Goal: Register for event/course

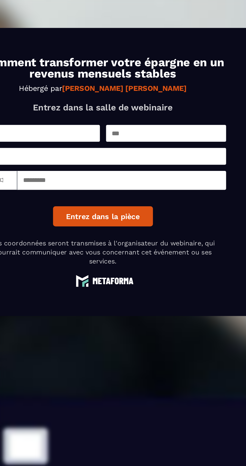
click at [137, 266] on button "Entrez dans la pièce" at bounding box center [123, 260] width 61 height 12
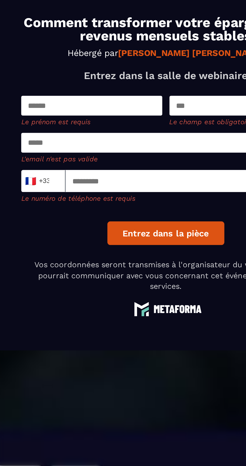
click at [93, 207] on input "text" at bounding box center [85, 201] width 74 height 10
type input "********"
type input "****"
type input "**********"
type input "*********"
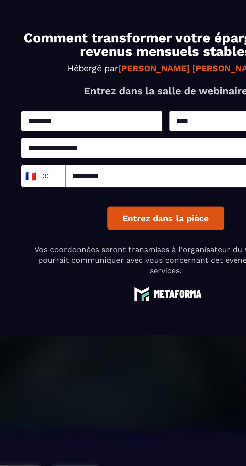
click at [127, 266] on button "Entrez dans la pièce" at bounding box center [123, 260] width 61 height 12
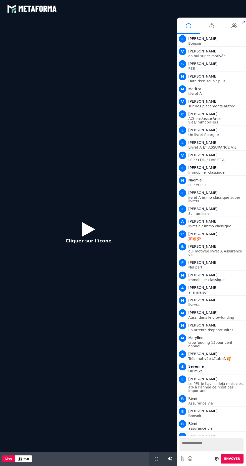
scroll to position [112, 0]
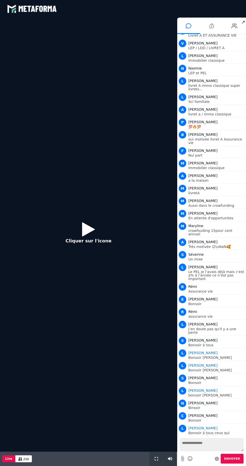
click at [86, 228] on icon at bounding box center [88, 229] width 13 height 16
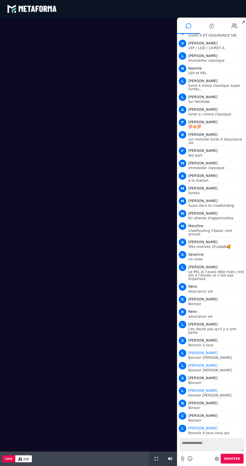
scroll to position [124, 0]
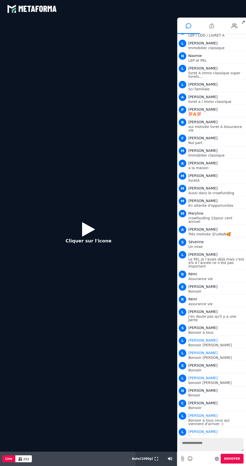
click at [88, 240] on p "Cliquer sur l'icone" at bounding box center [88, 240] width 46 height 7
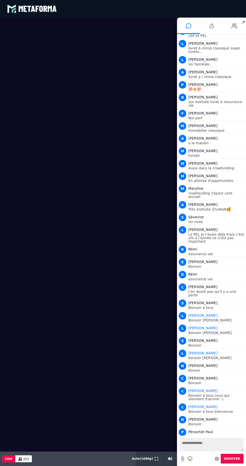
scroll to position [162, 0]
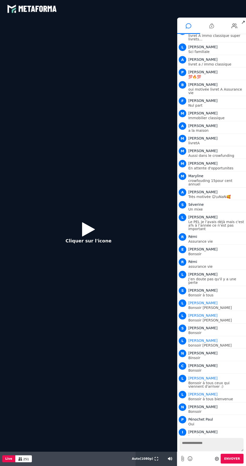
click at [94, 237] on icon at bounding box center [88, 229] width 13 height 16
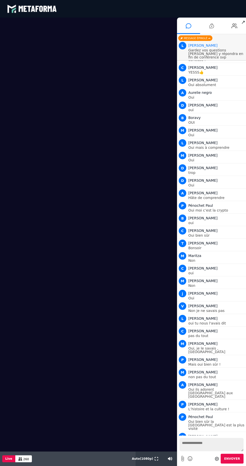
scroll to position [800, 0]
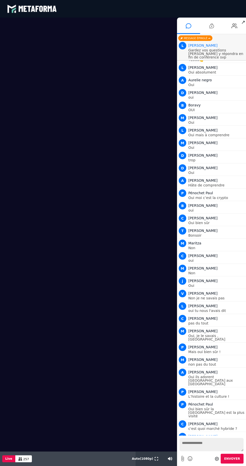
click at [102, 125] on video at bounding box center [88, 235] width 177 height 434
click at [101, 129] on video at bounding box center [88, 235] width 177 height 434
click at [127, 465] on div "Live 257" at bounding box center [67, 458] width 135 height 15
click at [96, 449] on video at bounding box center [88, 235] width 177 height 434
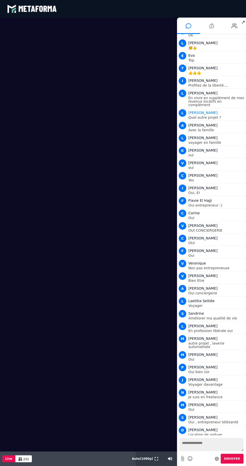
scroll to position [1392, 0]
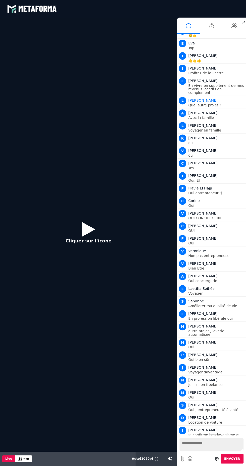
click at [87, 241] on p "Cliquer sur l'icone" at bounding box center [88, 240] width 46 height 7
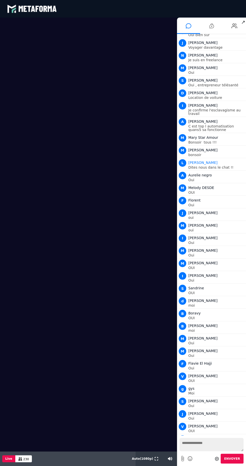
scroll to position [1729, 0]
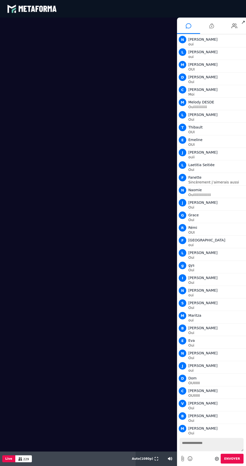
click at [219, 445] on textarea at bounding box center [211, 444] width 64 height 13
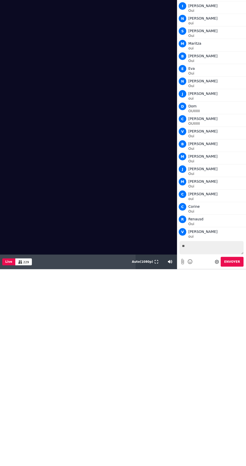
scroll to position [2279, 0]
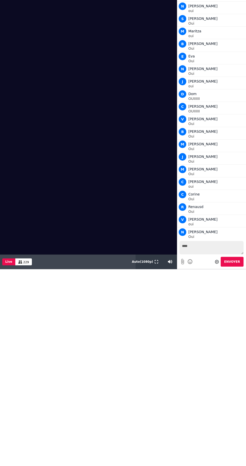
type textarea "***"
click at [237, 257] on button "Envoyer" at bounding box center [232, 262] width 23 height 10
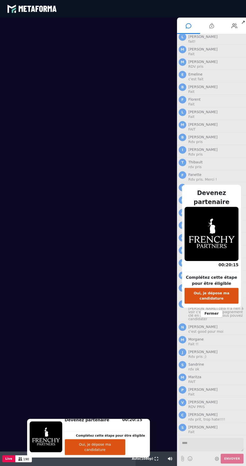
scroll to position [3102, 0]
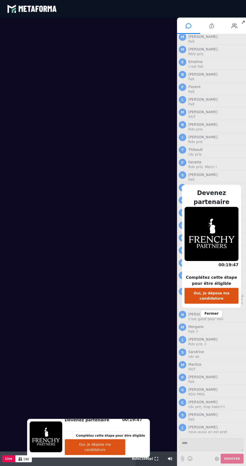
click at [109, 450] on button "Oui, je dépose ma candidature" at bounding box center [95, 447] width 60 height 16
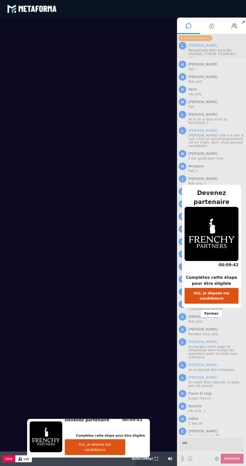
scroll to position [3282, 0]
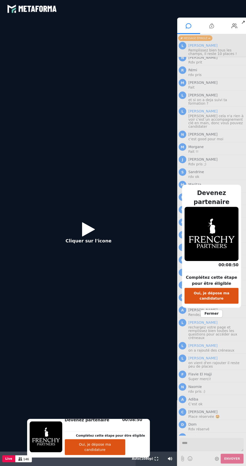
click at [92, 227] on icon at bounding box center [88, 229] width 13 height 16
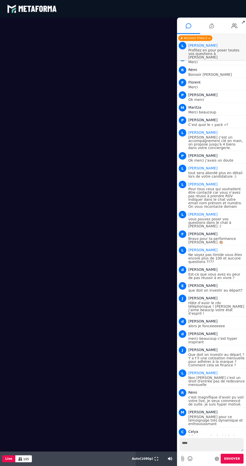
scroll to position [3989, 0]
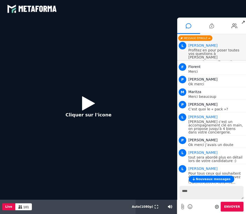
click at [91, 108] on icon at bounding box center [88, 103] width 13 height 16
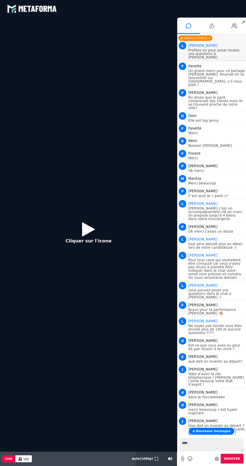
scroll to position [3900, 0]
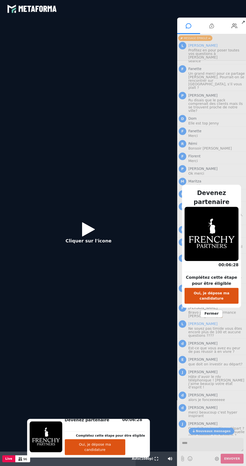
click at [91, 235] on icon at bounding box center [88, 229] width 13 height 16
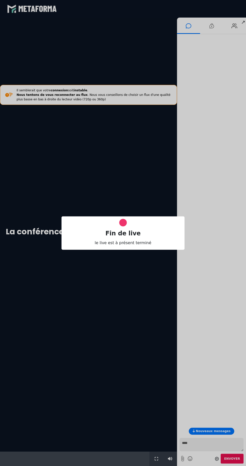
scroll to position [0, 0]
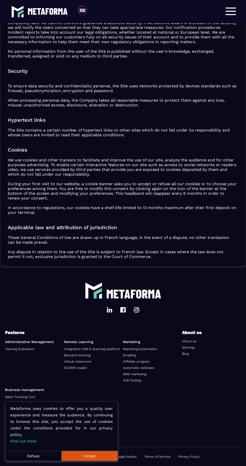
scroll to position [2029, 0]
